Goal: Find specific page/section: Find specific page/section

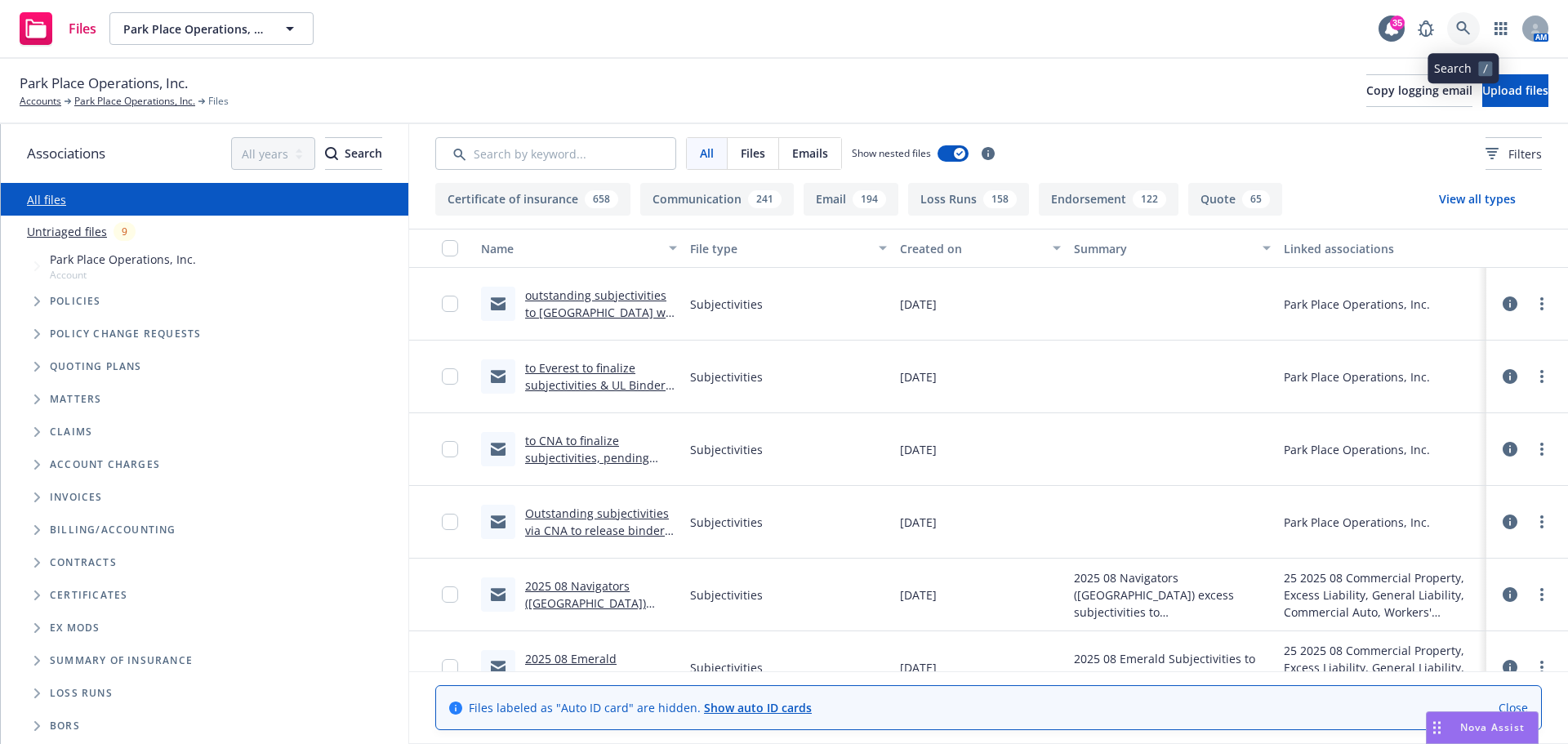
click at [1456, 28] on icon at bounding box center [1463, 28] width 15 height 15
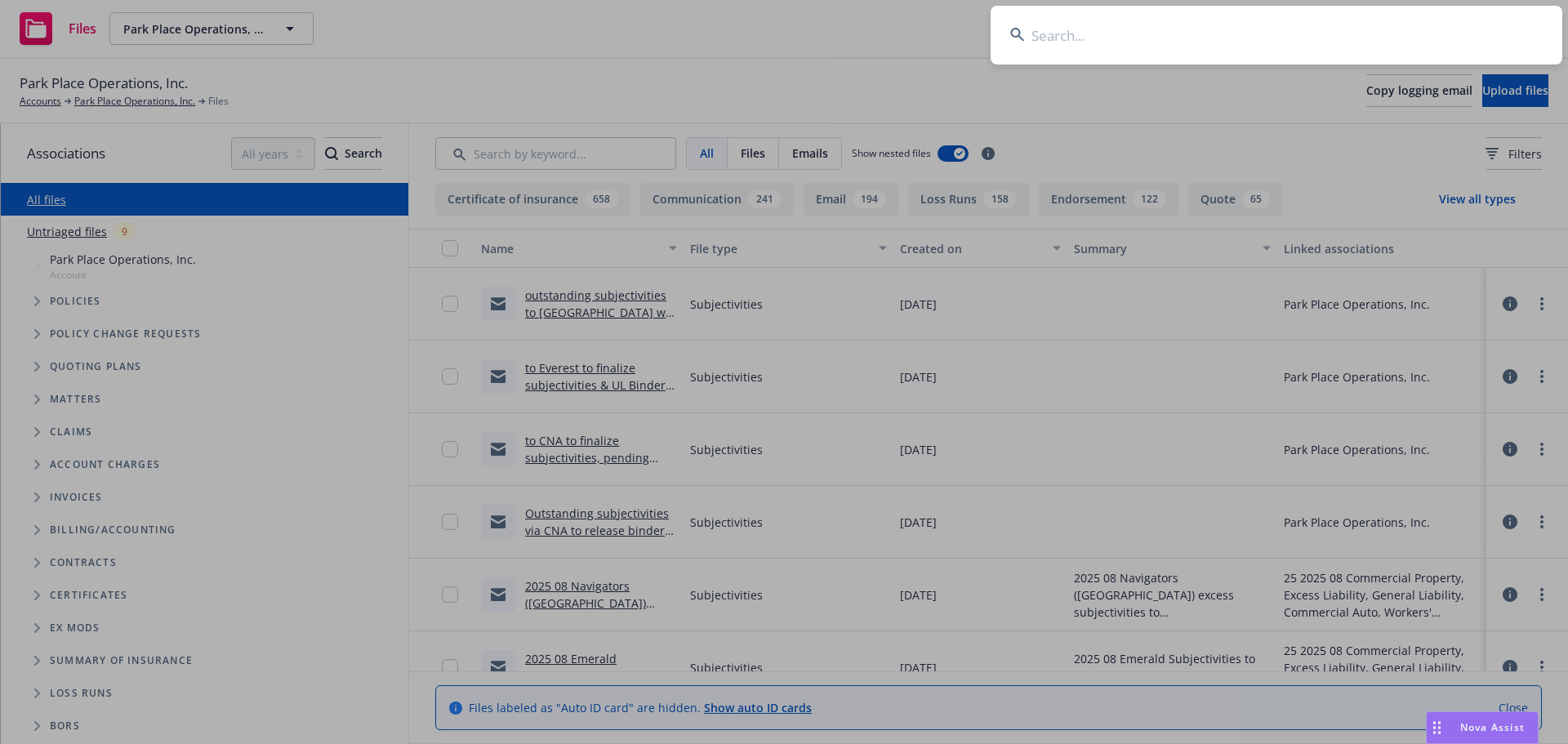
click at [1420, 37] on input at bounding box center [1276, 35] width 572 height 58
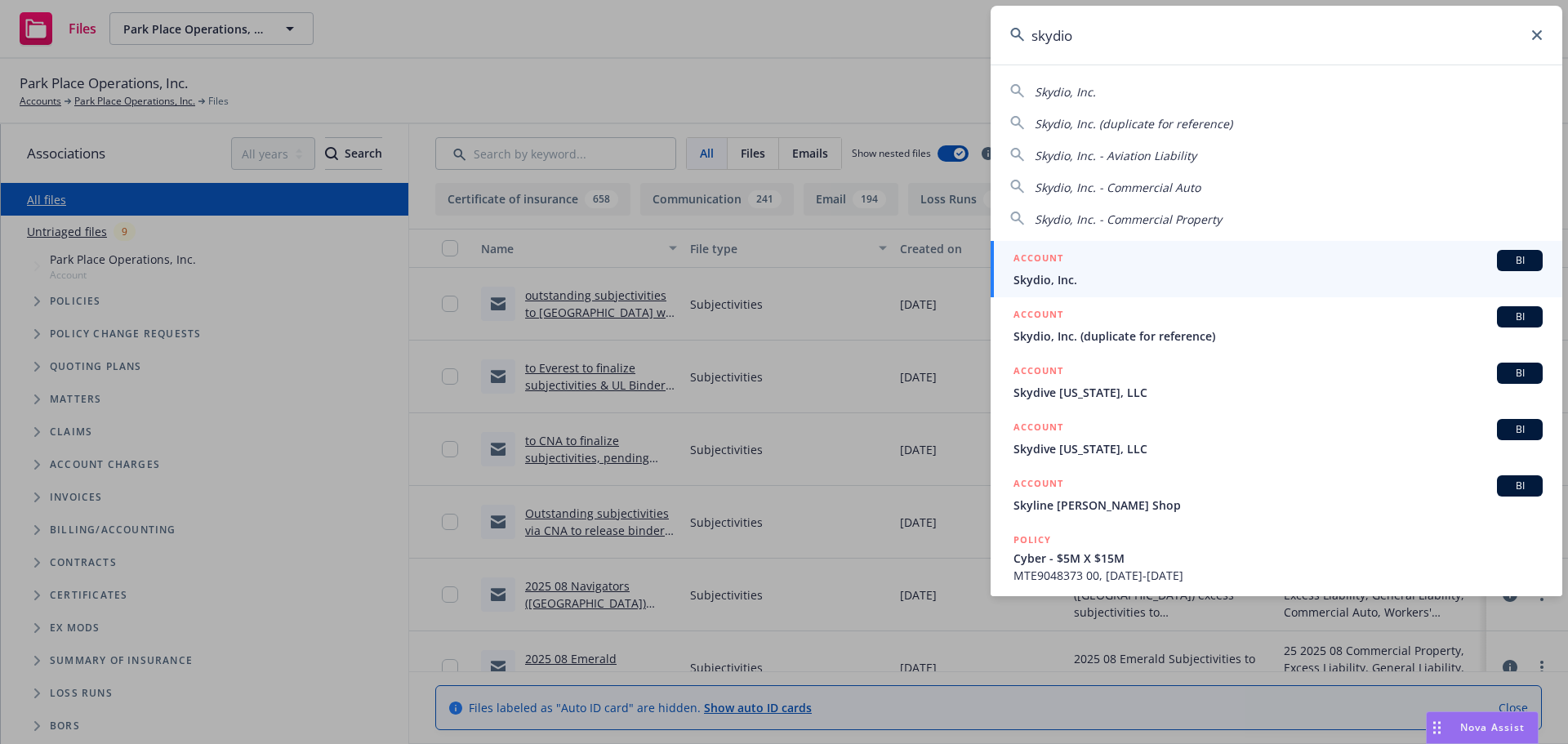
type input "skydio"
click at [1104, 273] on span "Skydio, Inc." at bounding box center [1277, 280] width 529 height 18
